Goal: Book appointment/travel/reservation

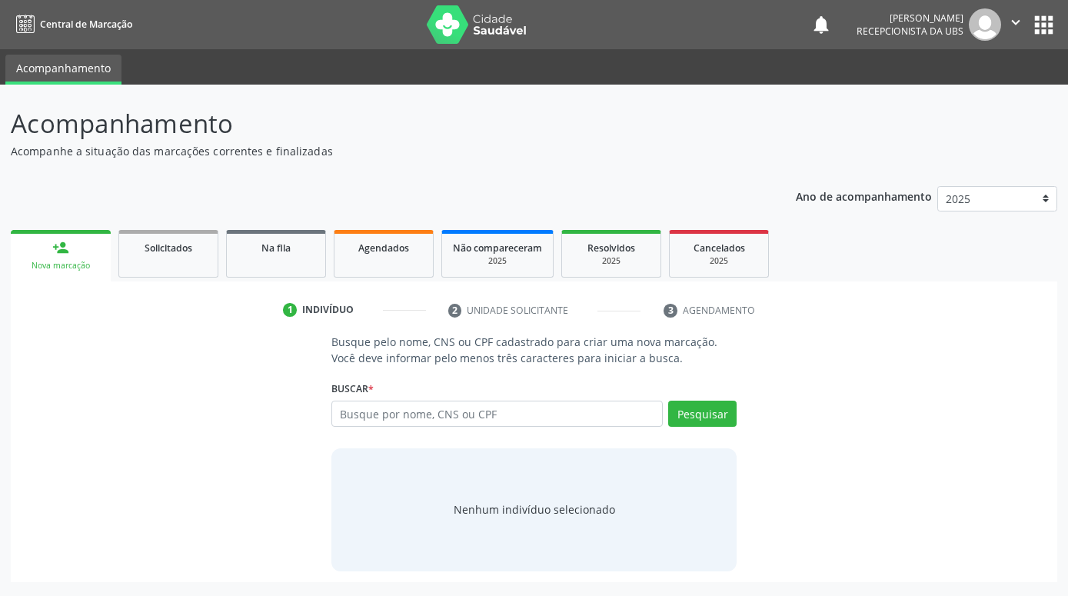
click at [488, 407] on input "text" at bounding box center [496, 413] width 331 height 26
click at [683, 414] on button "Pesquisar" at bounding box center [702, 413] width 68 height 26
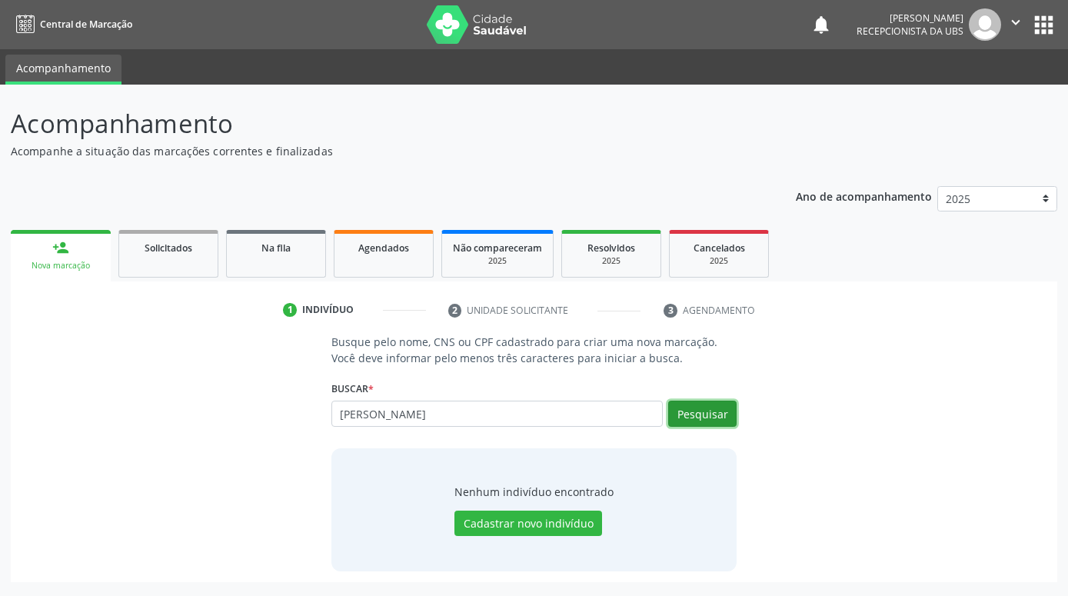
click at [722, 407] on button "Pesquisar" at bounding box center [702, 413] width 68 height 26
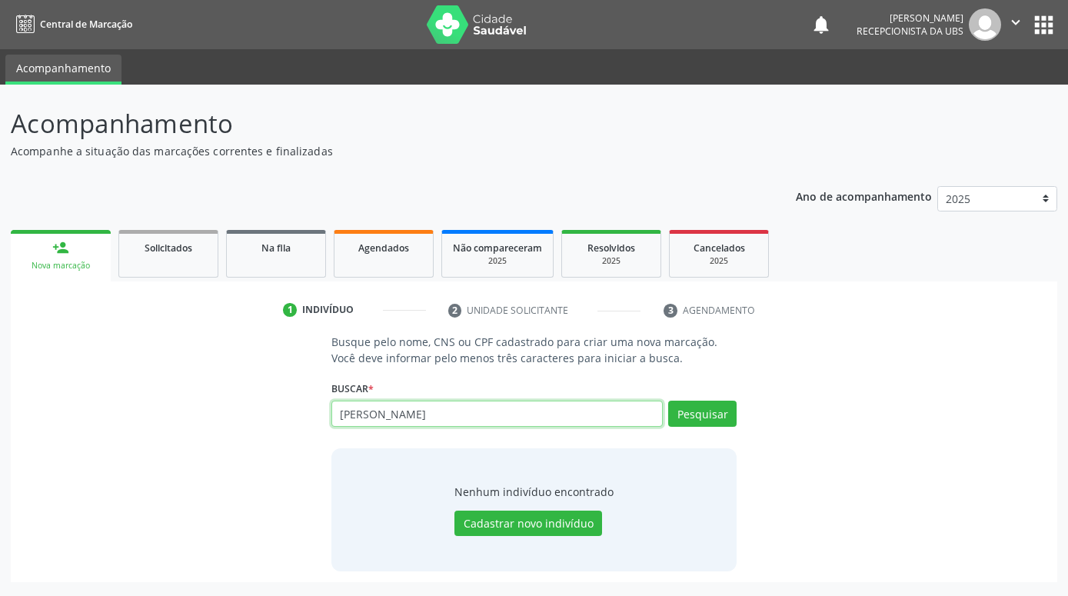
click at [533, 417] on input "[PERSON_NAME]" at bounding box center [496, 413] width 331 height 26
type input "H"
paste input "166018989620006"
type input "166018989620006"
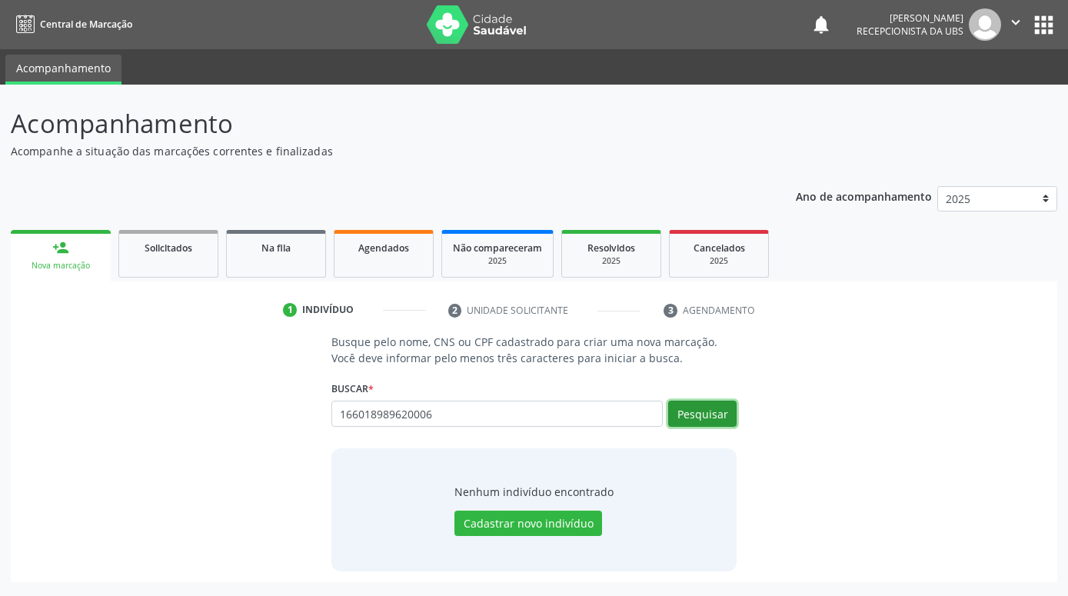
click at [713, 414] on button "Pesquisar" at bounding box center [702, 413] width 68 height 26
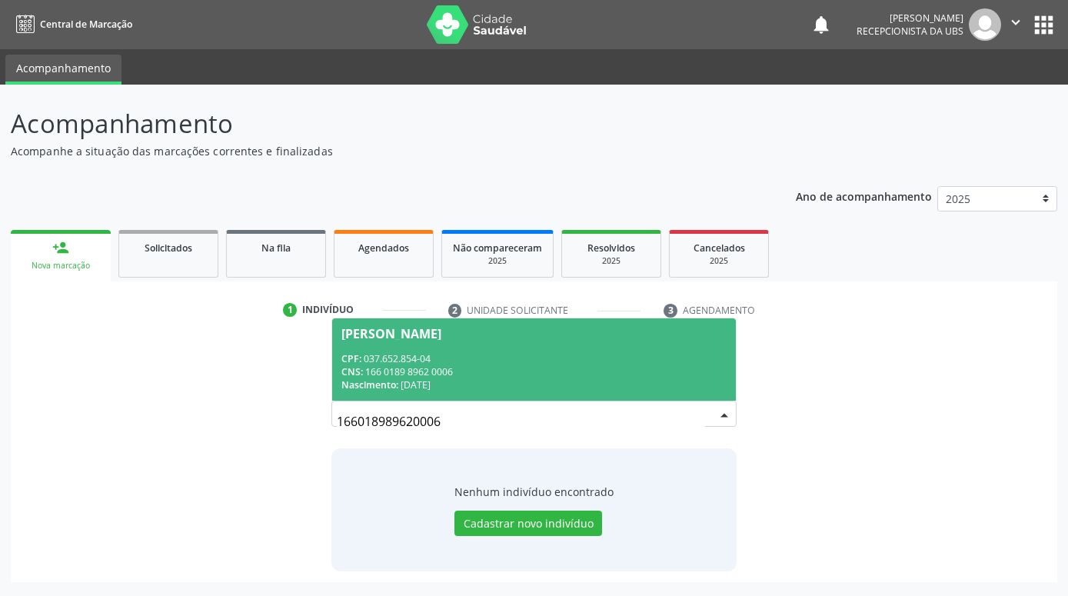
click at [626, 362] on div "CPF: 037.652.854-04" at bounding box center [533, 358] width 385 height 13
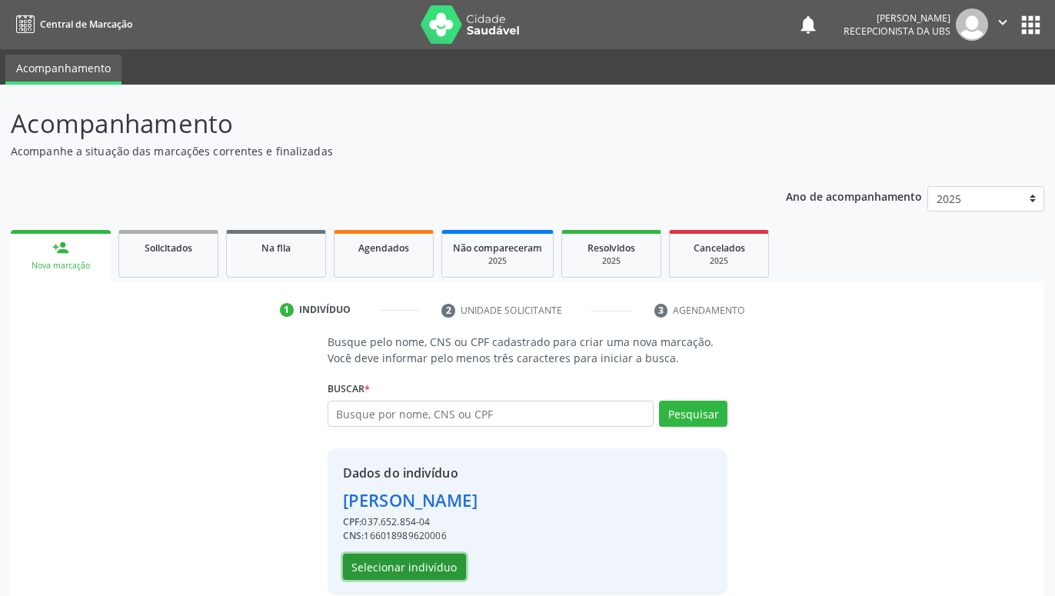
click at [435, 563] on button "Selecionar indivíduo" at bounding box center [404, 566] width 123 height 26
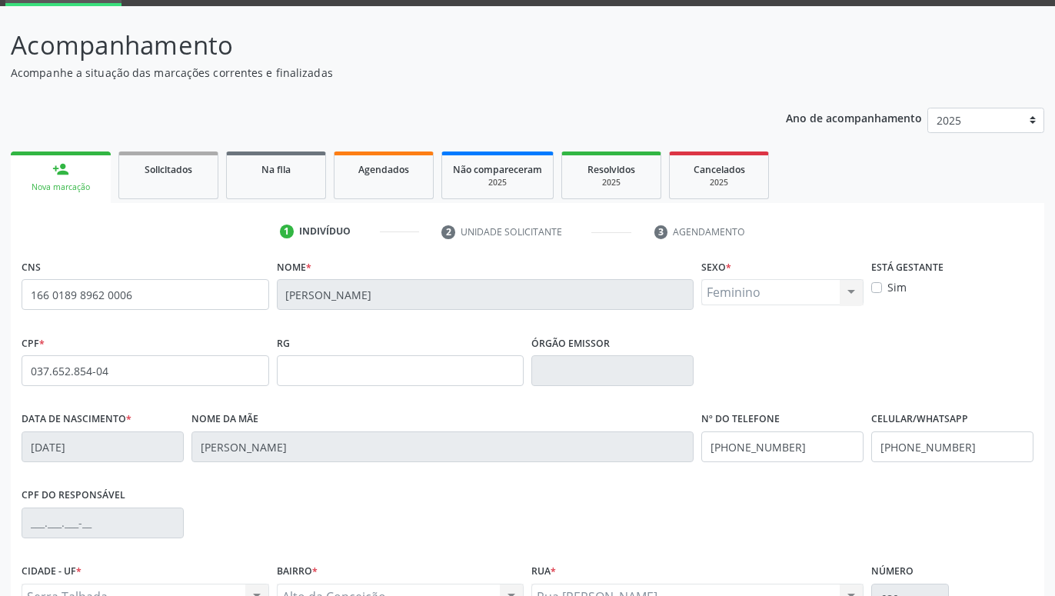
scroll to position [237, 0]
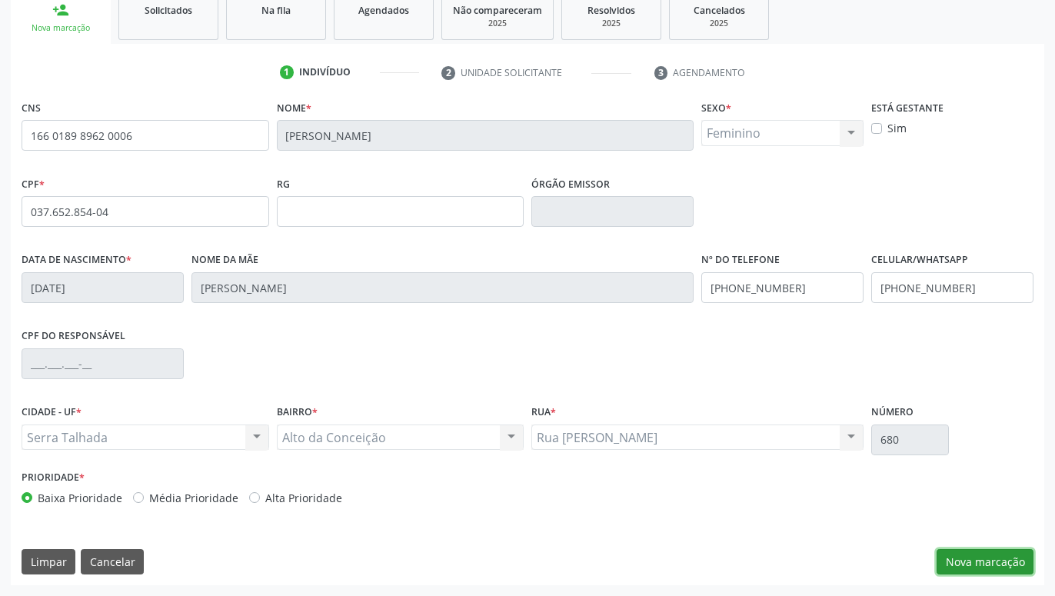
click at [992, 560] on button "Nova marcação" at bounding box center [984, 562] width 97 height 26
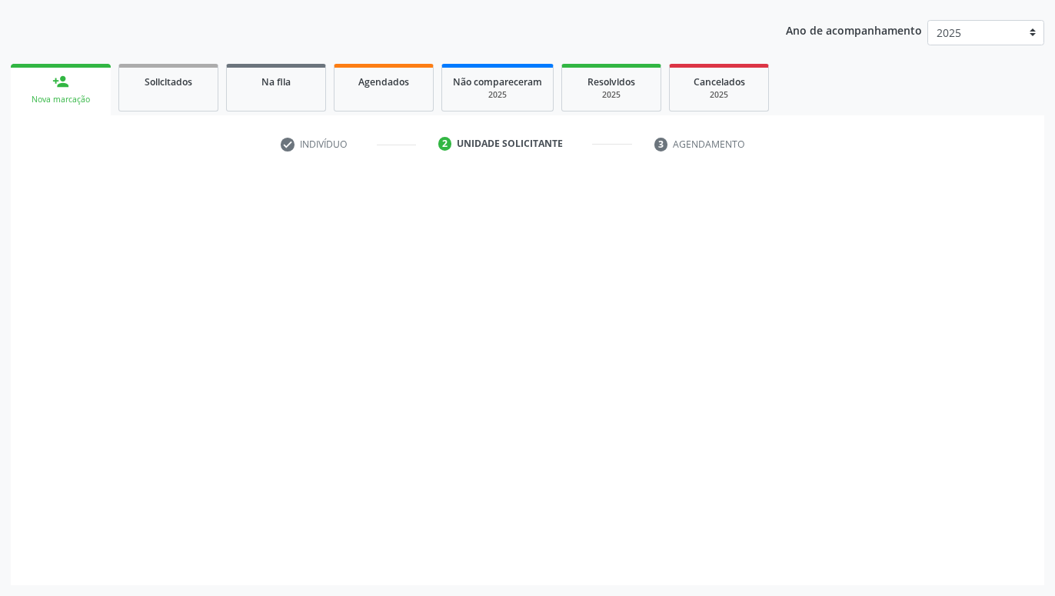
scroll to position [166, 0]
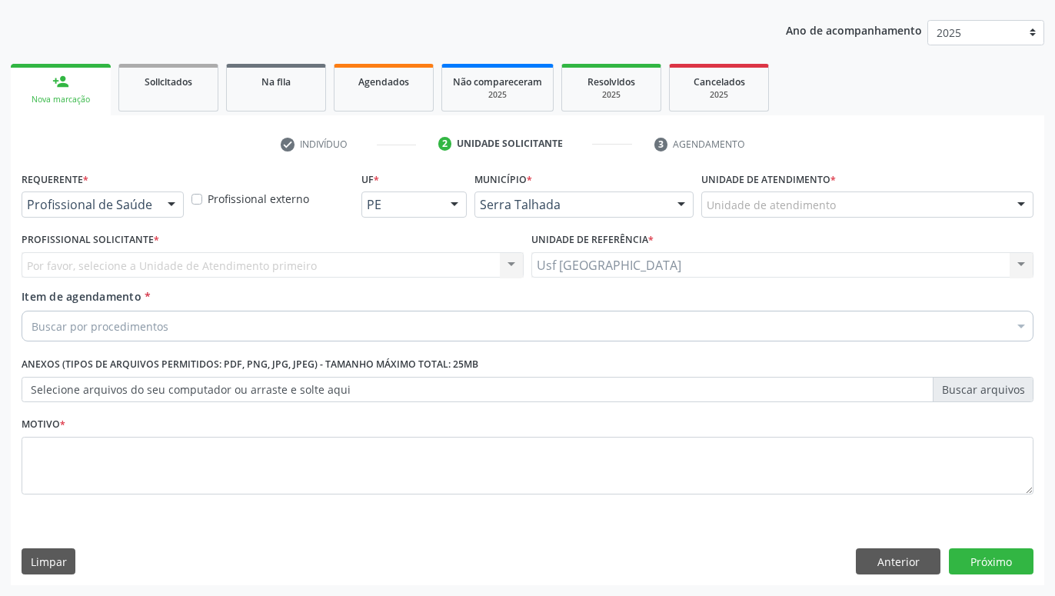
click at [169, 206] on div at bounding box center [171, 205] width 23 height 26
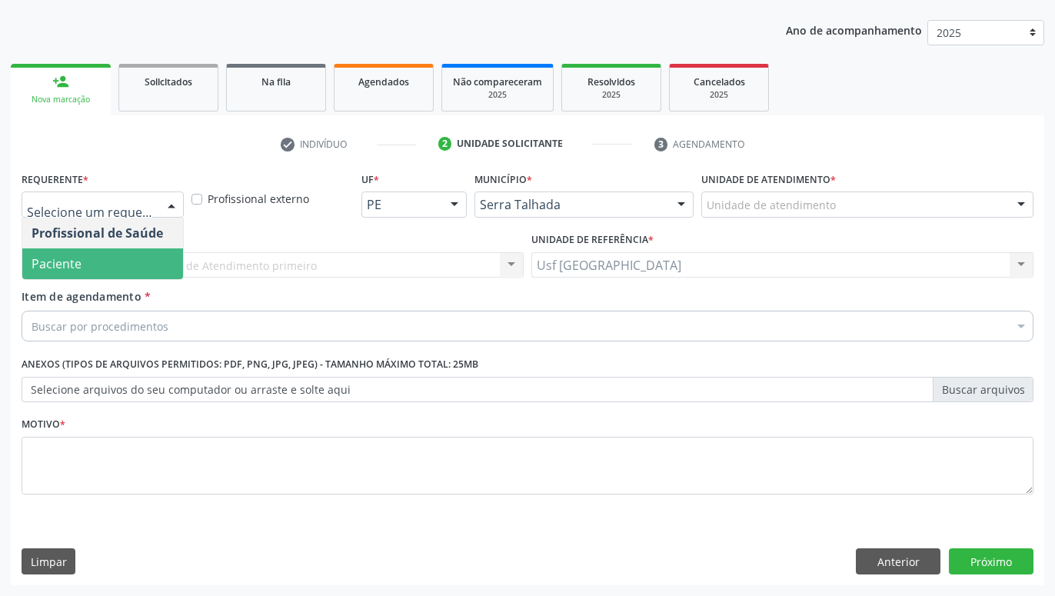
click at [100, 254] on span "Paciente" at bounding box center [102, 263] width 161 height 31
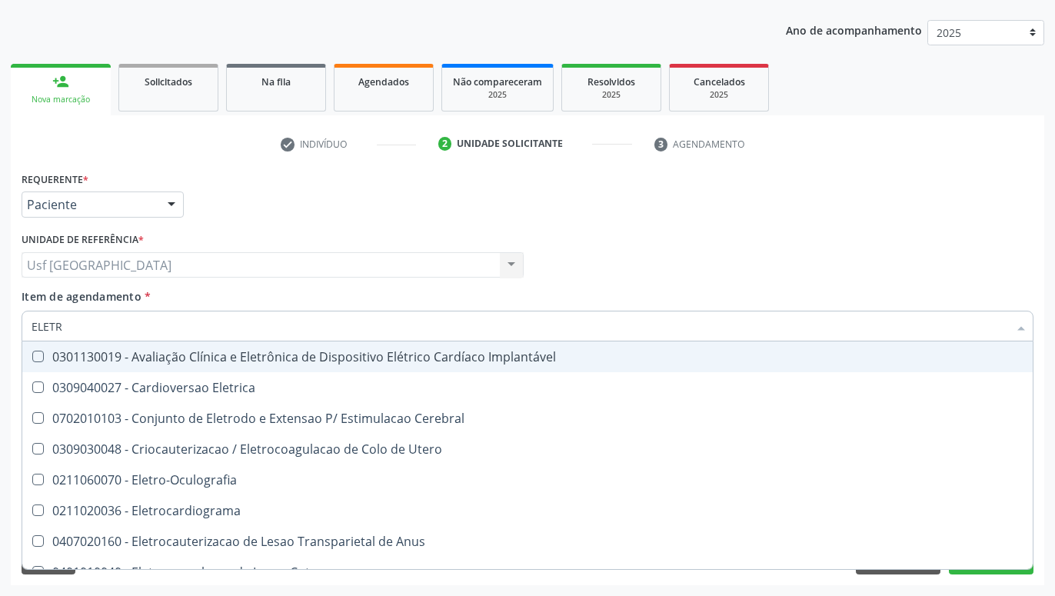
type input "ELETRO"
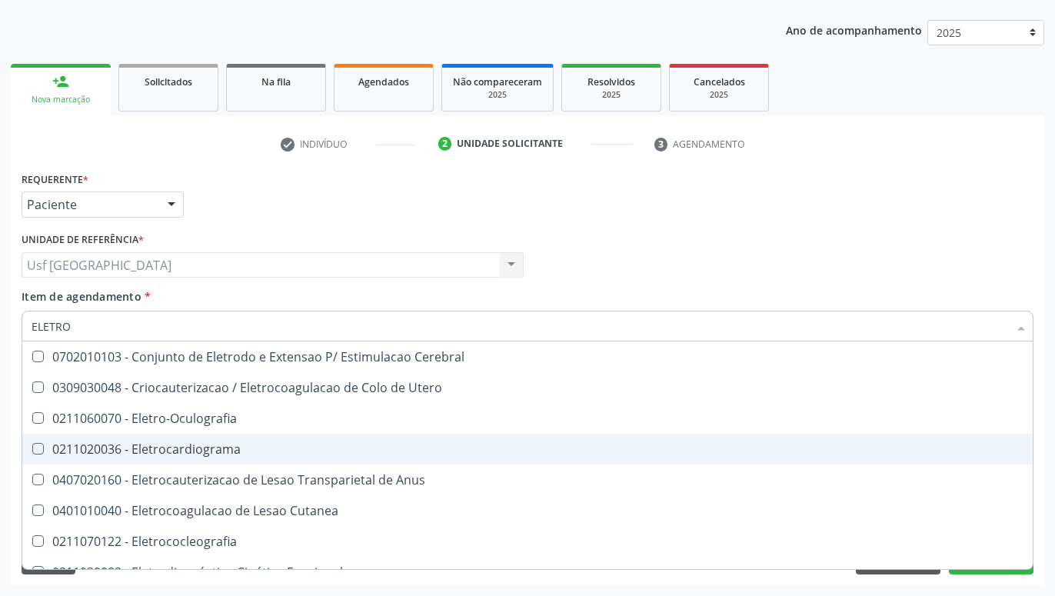
click at [88, 447] on div "0211020036 - Eletrocardiograma" at bounding box center [582, 449] width 1100 height 12
checkbox Eletrocardiograma "true"
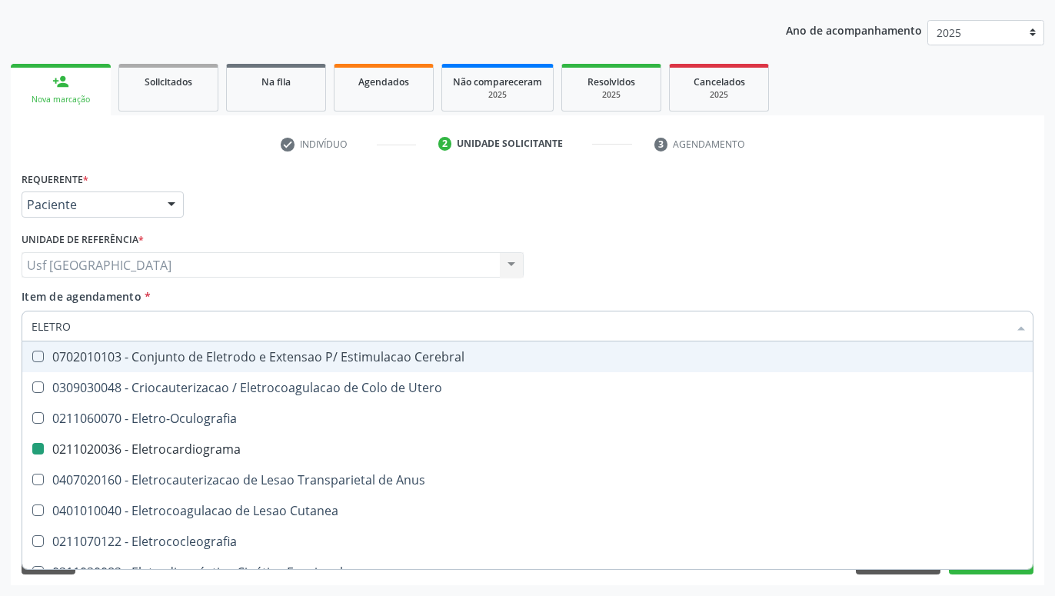
click at [335, 211] on div "Requerente * Paciente Profissional de Saúde Paciente Nenhum resultado encontrad…" at bounding box center [527, 198] width 1019 height 60
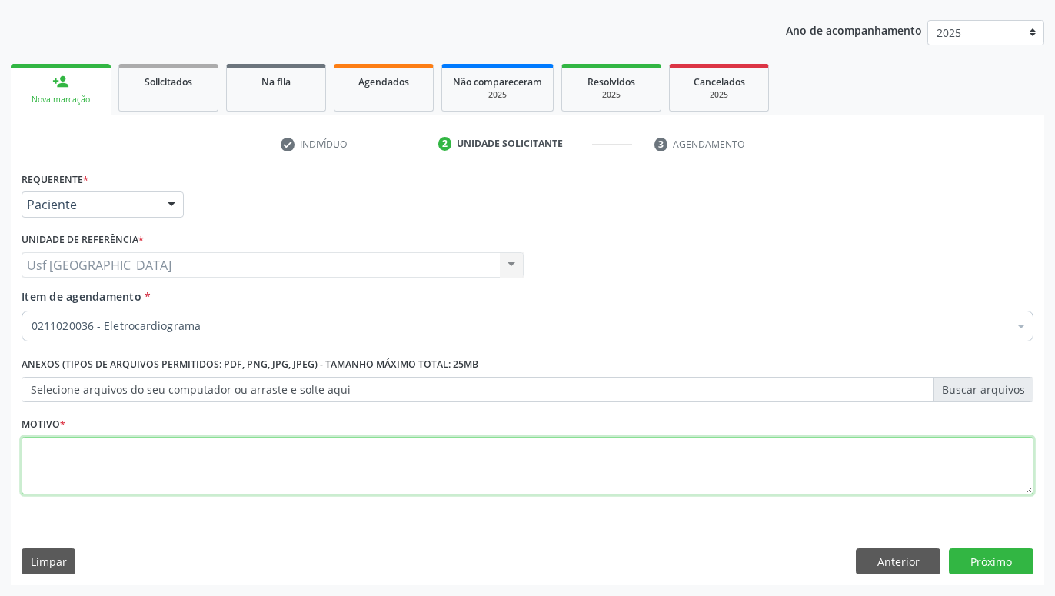
click at [175, 467] on textarea at bounding box center [527, 466] width 1011 height 58
type textarea "."
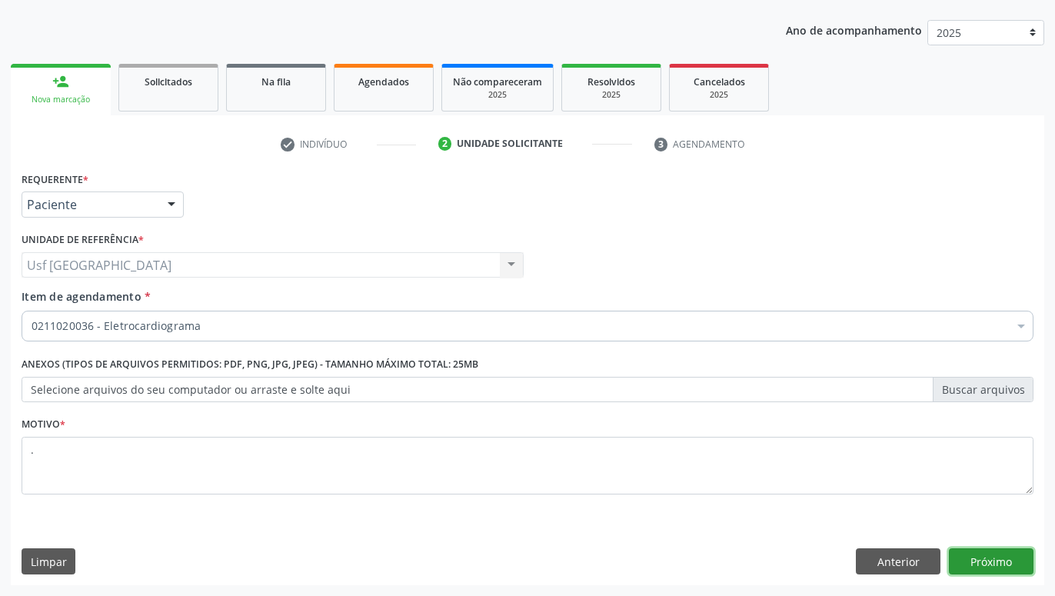
click at [1014, 563] on button "Próximo" at bounding box center [990, 561] width 85 height 26
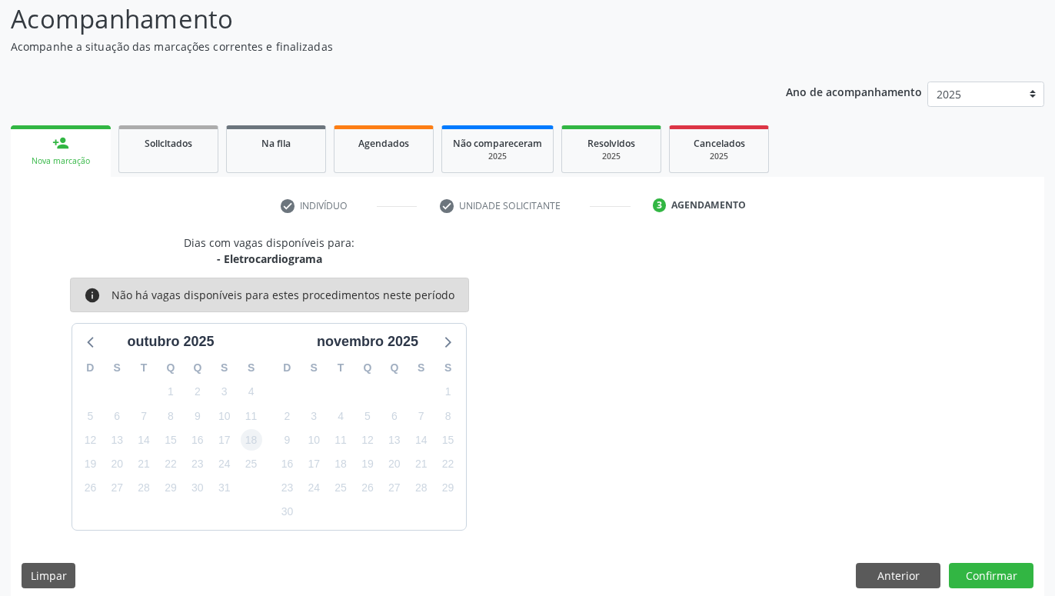
scroll to position [118, 0]
